Goal: Task Accomplishment & Management: Manage account settings

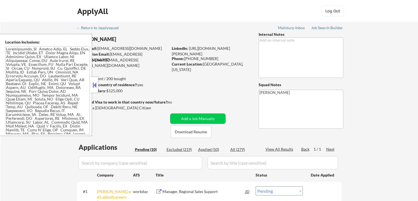
select select ""pending""
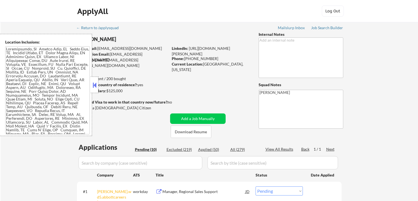
select select ""pending""
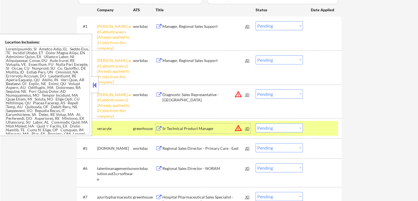
scroll to position [165, 0]
click at [281, 93] on select "Choose an option... Pending Applied Excluded (Questions) Excluded (Expired) Exc…" at bounding box center [279, 93] width 47 height 9
select select ""excluded__other_""
click at [256, 89] on select "Choose an option... Pending Applied Excluded (Questions) Excluded (Expired) Exc…" at bounding box center [279, 93] width 47 height 9
click at [278, 62] on select "Choose an option... Pending Applied Excluded (Questions) Excluded (Expired) Exc…" at bounding box center [279, 59] width 47 height 9
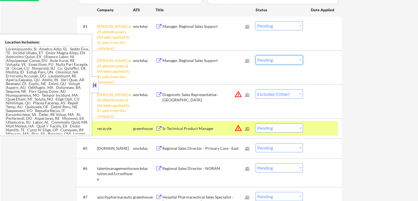
select select ""excluded__other_""
click at [256, 55] on select "Choose an option... Pending Applied Excluded (Questions) Excluded (Expired) Exc…" at bounding box center [279, 59] width 47 height 9
click at [290, 26] on select "Choose an option... Pending Applied Excluded (Questions) Excluded (Expired) Exc…" at bounding box center [279, 25] width 47 height 9
select select ""excluded__other_""
click at [256, 21] on select "Choose an option... Pending Applied Excluded (Questions) Excluded (Expired) Exc…" at bounding box center [279, 25] width 47 height 9
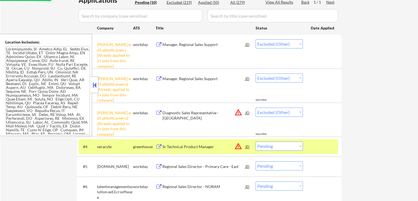
scroll to position [138, 0]
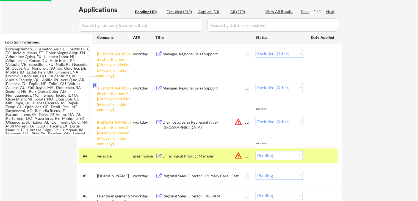
select select ""pending""
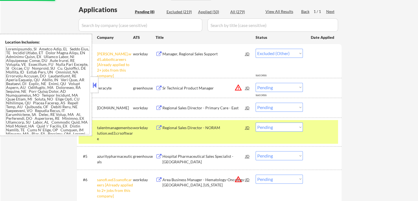
select select ""pending""
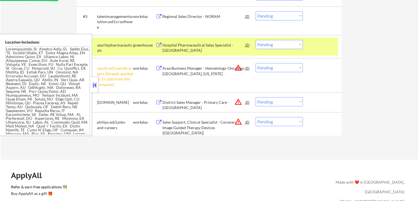
scroll to position [220, 0]
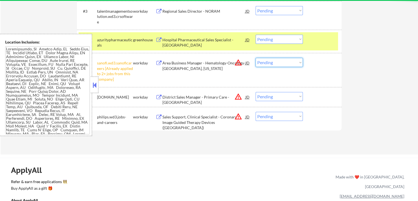
click at [271, 63] on select "Choose an option... Pending Applied Excluded (Questions) Excluded (Expired) Exc…" at bounding box center [279, 62] width 47 height 9
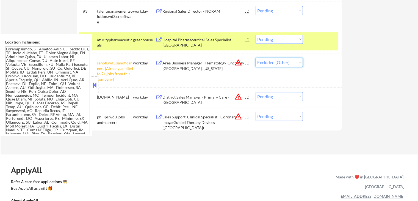
click at [256, 58] on select "Choose an option... Pending Applied Excluded (Questions) Excluded (Expired) Exc…" at bounding box center [279, 62] width 47 height 9
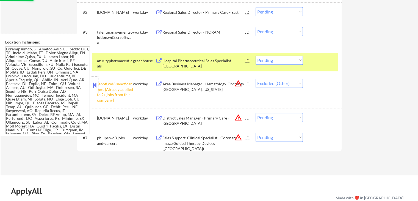
scroll to position [165, 0]
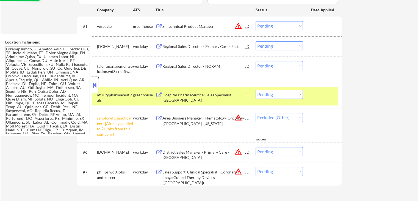
select select ""pending""
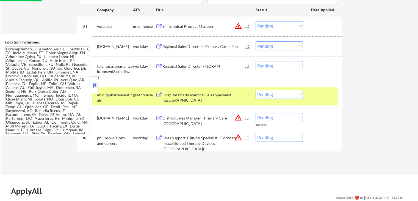
click at [172, 95] on div "Hospital Pharmaceutical Sales Specialist - [GEOGRAPHIC_DATA]" at bounding box center [204, 97] width 83 height 11
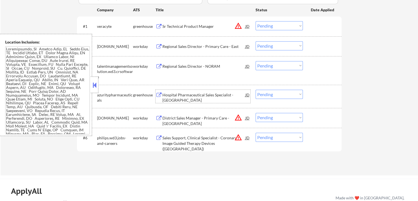
scroll to position [138, 0]
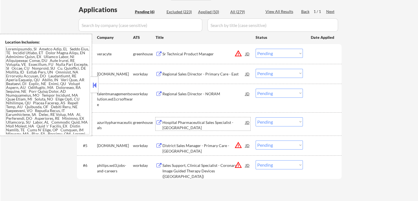
click at [278, 52] on select "Choose an option... Pending Applied Excluded (Questions) Excluded (Expired) Exc…" at bounding box center [279, 53] width 47 height 9
click at [256, 49] on select "Choose an option... Pending Applied Excluded (Questions) Excluded (Expired) Exc…" at bounding box center [279, 53] width 47 height 9
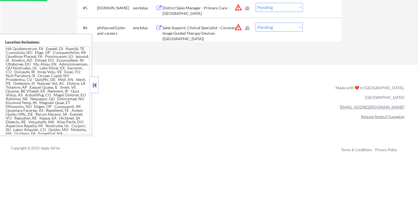
scroll to position [198, 0]
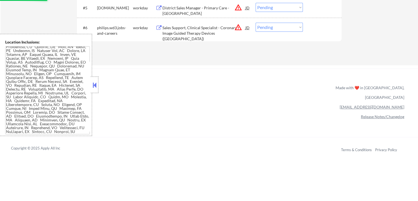
select select ""pending""
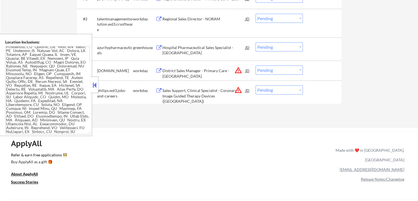
scroll to position [193, 0]
click at [269, 86] on select "Choose an option... Pending Applied Excluded (Questions) Excluded (Expired) Exc…" at bounding box center [279, 89] width 47 height 9
click at [212, 102] on div "#5 philips.wd3.jobs-and-careers workday Sales Support, Clinical Specialist - Co…" at bounding box center [209, 91] width 265 height 23
click at [194, 94] on div "Sales Support, Clinical Specialist - Coronary Image Guided Therapy Devices ([GE…" at bounding box center [204, 96] width 83 height 16
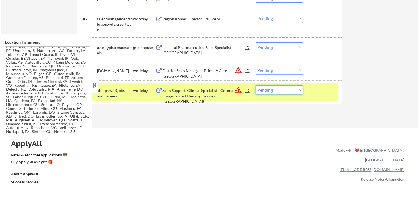
click at [278, 89] on select "Choose an option... Pending Applied Excluded (Questions) Excluded (Expired) Exc…" at bounding box center [279, 89] width 47 height 9
select select ""applied""
click at [256, 85] on select "Choose an option... Pending Applied Excluded (Questions) Excluded (Expired) Exc…" at bounding box center [279, 89] width 47 height 9
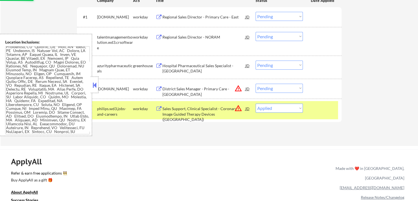
scroll to position [165, 0]
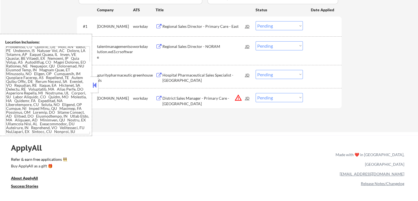
click at [284, 75] on select "Choose an option... Pending Applied Excluded (Questions) Excluded (Expired) Exc…" at bounding box center [279, 74] width 47 height 9
click at [256, 70] on select "Choose an option... Pending Applied Excluded (Questions) Excluded (Expired) Exc…" at bounding box center [279, 74] width 47 height 9
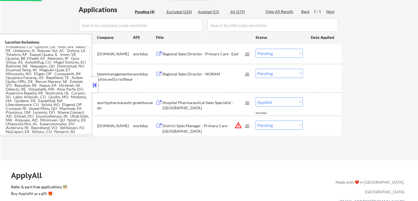
select select ""pending""
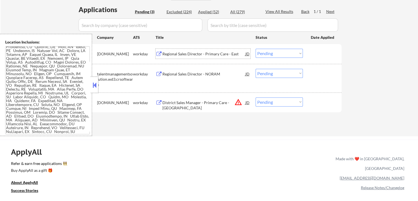
click at [170, 54] on div "Regional Sales Director - Primary Care - East" at bounding box center [204, 54] width 83 height 6
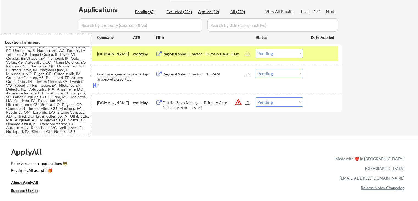
click at [170, 74] on div "Regional Sales Director - NORAM" at bounding box center [204, 74] width 83 height 6
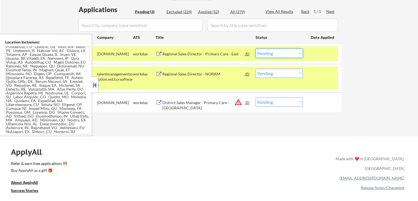
click at [276, 56] on select "Choose an option... Pending Applied Excluded (Questions) Excluded (Expired) Exc…" at bounding box center [279, 53] width 47 height 9
click at [256, 49] on select "Choose an option... Pending Applied Excluded (Questions) Excluded (Expired) Exc…" at bounding box center [279, 53] width 47 height 9
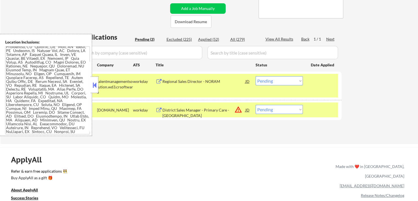
scroll to position [83, 0]
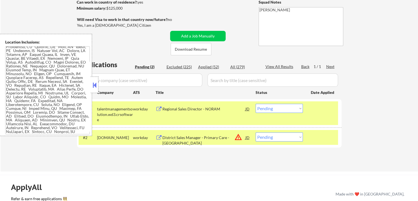
click at [187, 67] on div "Excluded (225)" at bounding box center [181, 67] width 28 height 6
select select ""excluded__location_""
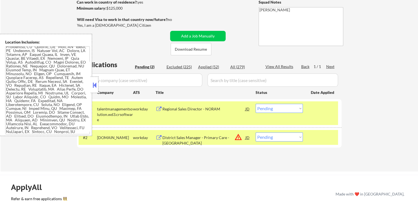
select select ""excluded__location_""
select select ""excluded__expired_""
select select ""excluded__location_""
select select ""excluded__other_""
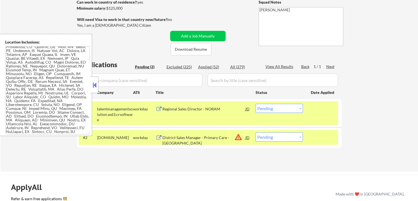
select select ""excluded__location_""
select select ""excluded__other_""
select select ""excluded__location_""
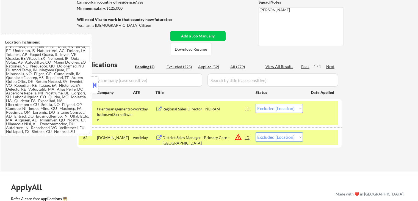
select select ""excluded__expired_""
select select ""excluded__location_""
select select ""excluded__other_""
select select ""excluded__location_""
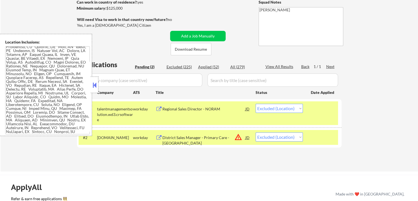
select select ""excluded__location_""
select select ""excluded__other_""
select select ""excluded__location_""
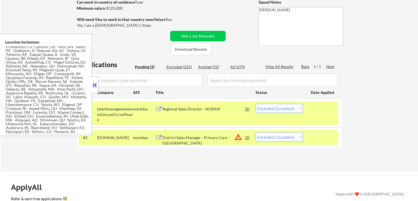
select select ""excluded__location_""
select select ""excluded__other_""
select select ""excluded__location_""
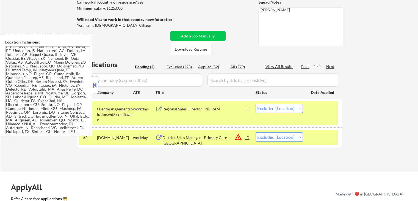
select select ""excluded__other_""
select select ""excluded""
select select ""excluded__expired_""
select select ""excluded__location_""
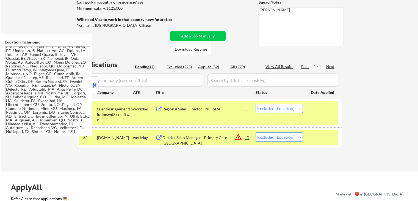
select select ""excluded__expired_""
select select ""excluded__other_""
select select ""excluded__location_""
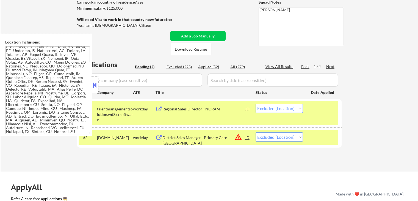
select select ""excluded__location_""
select select ""excluded__expired_""
select select ""excluded__bad_match_""
select select ""excluded__other_""
select select ""excluded__expired_""
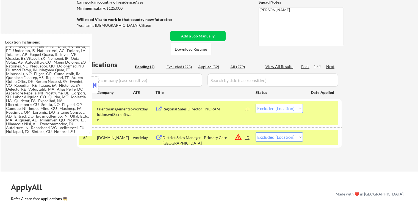
select select ""excluded__other_""
select select ""excluded__bad_match_""
select select ""excluded__location_""
select select ""excluded__other_""
select select ""excluded__location_""
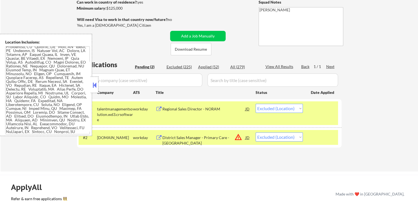
select select ""excluded__location_""
select select ""excluded""
select select ""excluded__salary_""
select select ""excluded__location_""
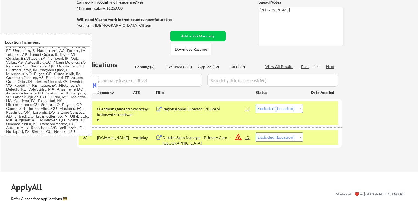
select select ""excluded__location_""
select select ""excluded__expired_""
select select ""excluded__location_""
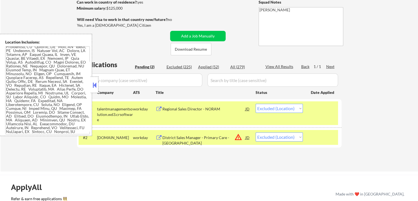
select select ""excluded__location_""
select select ""excluded__bad_match_""
select select ""excluded__location_""
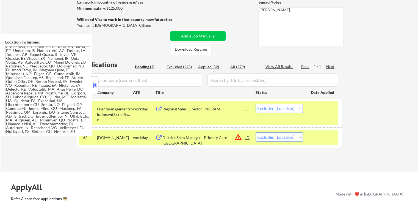
select select ""excluded__location_""
select select ""excluded__expired_""
select select ""excluded""
select select ""excluded__location_""
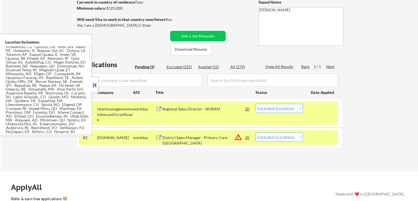
select select ""excluded__expired_""
select select ""excluded__other_""
select select ""excluded__location_""
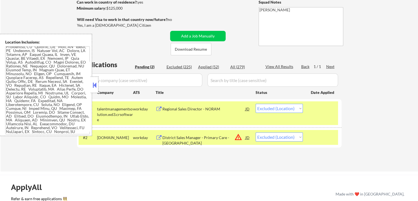
select select ""excluded__expired_""
select select ""excluded__other_""
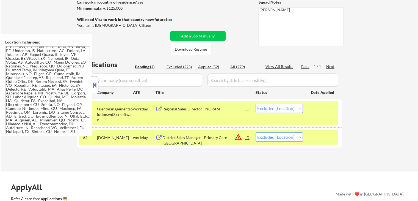
select select ""excluded__location_""
select select ""excluded__expired_""
select select ""excluded__other_""
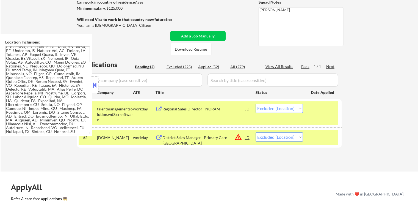
select select ""excluded__other_""
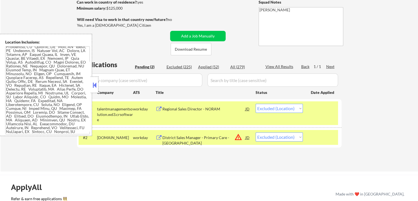
select select ""excluded__location_""
select select ""excluded""
select select ""excluded__location_""
select select ""excluded__other_""
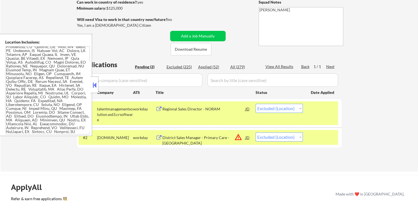
select select ""excluded__location_""
select select ""excluded__bad_match_""
select select ""excluded__location_""
select select ""excluded__other_""
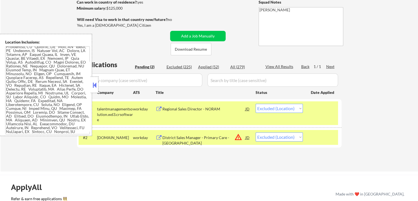
select select ""excluded__other_""
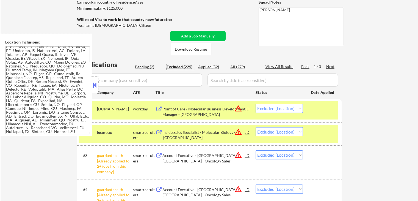
click at [147, 65] on div "Pending (2)" at bounding box center [149, 67] width 28 height 6
select select ""pending""
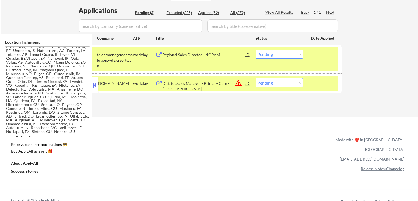
scroll to position [138, 0]
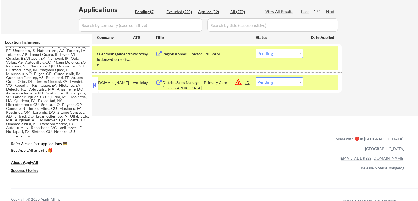
click at [248, 83] on div "JD" at bounding box center [248, 82] width 6 height 10
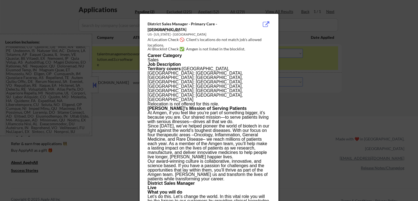
click at [336, 100] on div at bounding box center [209, 100] width 418 height 201
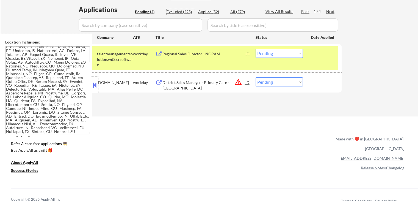
click at [182, 13] on div "Excluded (225)" at bounding box center [181, 12] width 28 height 6
select select ""excluded__location_""
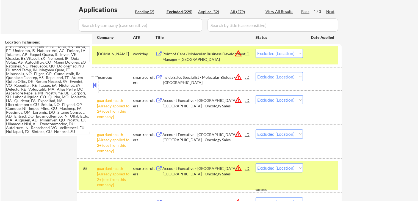
scroll to position [2730, 0]
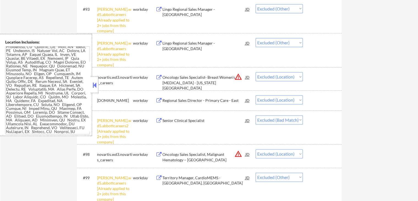
click at [272, 100] on select "Choose an option... Pending Applied Excluded (Questions) Excluded (Expired) Exc…" at bounding box center [279, 99] width 47 height 9
click at [256, 95] on select "Choose an option... Pending Applied Excluded (Questions) Excluded (Expired) Exc…" at bounding box center [279, 99] width 47 height 9
select select ""excluded__bad_match_""
select select ""excluded__location_""
select select ""excluded__other_""
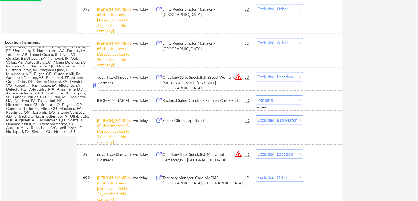
select select ""excluded__location_""
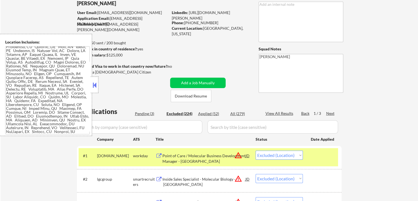
scroll to position [83, 0]
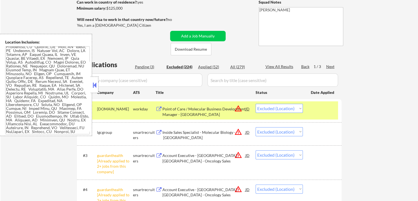
drag, startPoint x: 147, startPoint y: 61, endPoint x: 147, endPoint y: 65, distance: 3.9
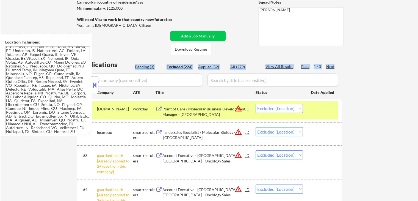
click at [146, 68] on div "Pending (3)" at bounding box center [149, 67] width 28 height 6
select select ""pending""
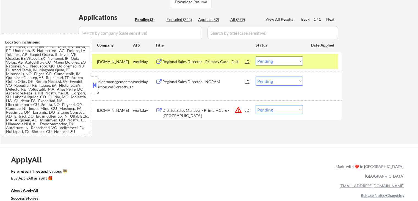
scroll to position [165, 0]
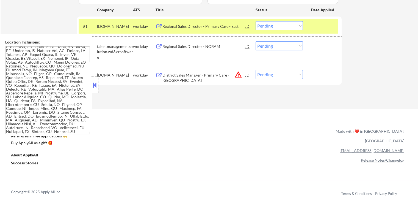
click at [278, 73] on select "Choose an option... Pending Applied Excluded (Questions) Excluded (Expired) Exc…" at bounding box center [279, 74] width 47 height 9
select select ""excluded__location_""
click at [256, 70] on select "Choose an option... Pending Applied Excluded (Questions) Excluded (Expired) Exc…" at bounding box center [279, 74] width 47 height 9
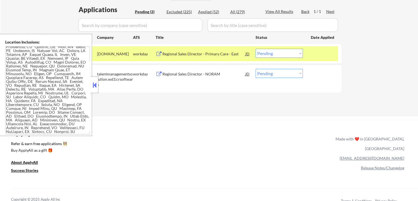
drag, startPoint x: 280, startPoint y: 54, endPoint x: 280, endPoint y: 57, distance: 3.6
click at [280, 55] on select "Choose an option... Pending Applied Excluded (Questions) Excluded (Expired) Exc…" at bounding box center [279, 53] width 47 height 9
click at [256, 49] on select "Choose an option... Pending Applied Excluded (Questions) Excluded (Expired) Exc…" at bounding box center [279, 53] width 47 height 9
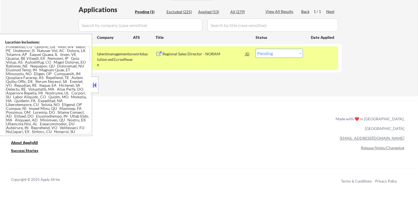
drag, startPoint x: 281, startPoint y: 54, endPoint x: 282, endPoint y: 57, distance: 3.2
click at [281, 54] on select "Choose an option... Pending Applied Excluded (Questions) Excluded (Expired) Exc…" at bounding box center [279, 53] width 47 height 9
select select ""applied""
click at [256, 49] on select "Choose an option... Pending Applied Excluded (Questions) Excluded (Expired) Exc…" at bounding box center [279, 53] width 47 height 9
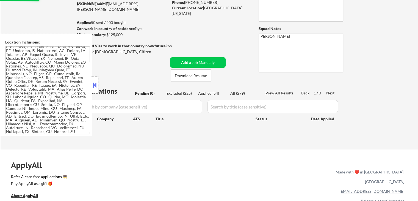
scroll to position [55, 0]
